Goal: Information Seeking & Learning: Learn about a topic

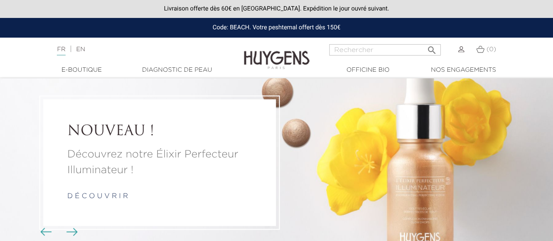
click at [258, 56] on img at bounding box center [277, 54] width 66 height 34
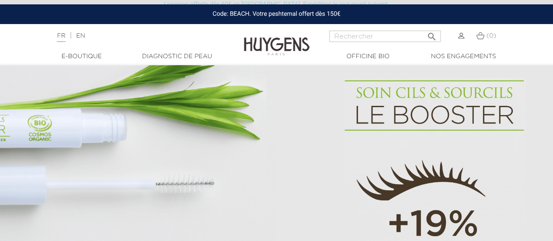
scroll to position [568, 0]
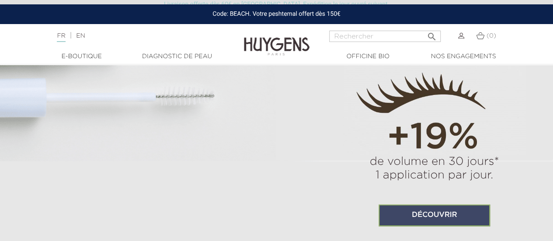
click at [424, 211] on link "Découvrir" at bounding box center [434, 215] width 111 height 22
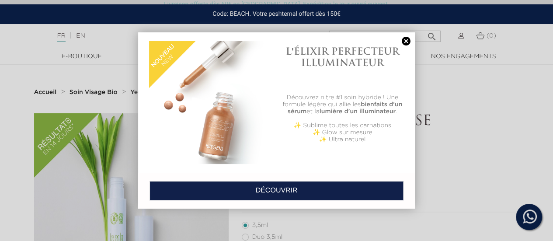
scroll to position [131, 0]
